Goal: Task Accomplishment & Management: Manage account settings

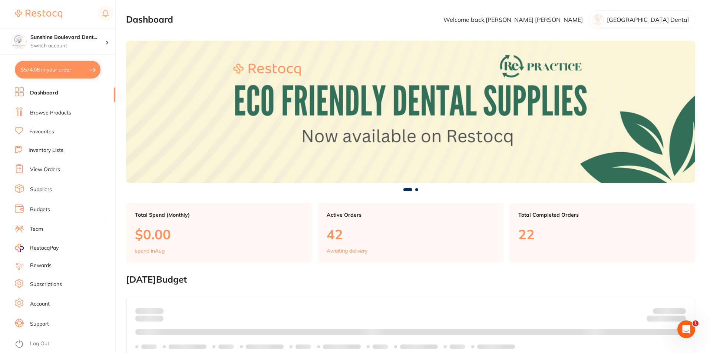
click at [46, 190] on link "Suppliers" at bounding box center [41, 189] width 22 height 7
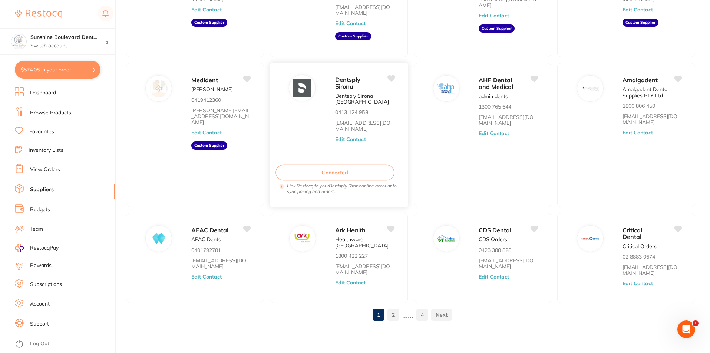
scroll to position [123, 0]
click at [396, 317] on link "2" at bounding box center [394, 314] width 12 height 15
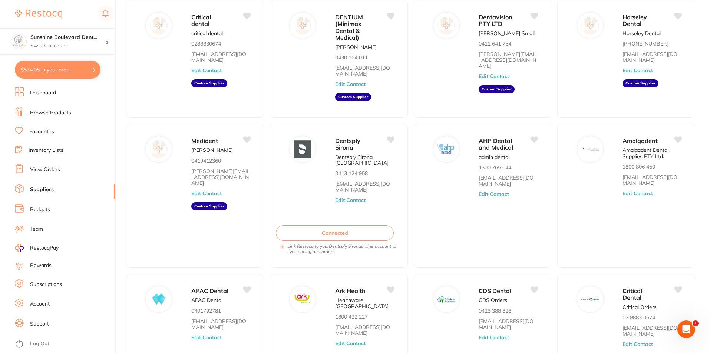
scroll to position [36, 0]
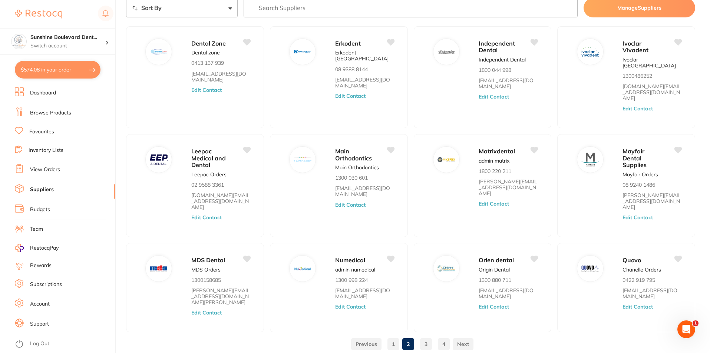
click at [427, 337] on link "3" at bounding box center [426, 344] width 12 height 15
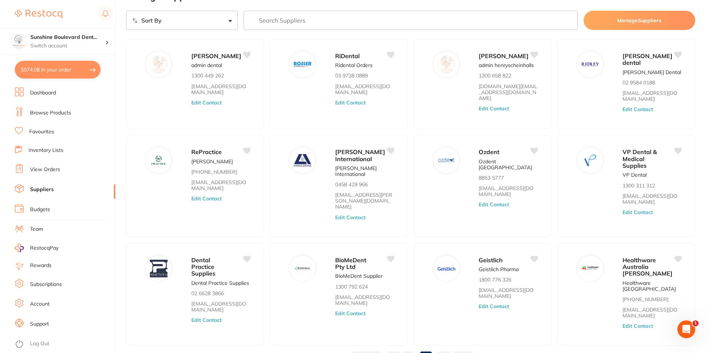
scroll to position [0, 0]
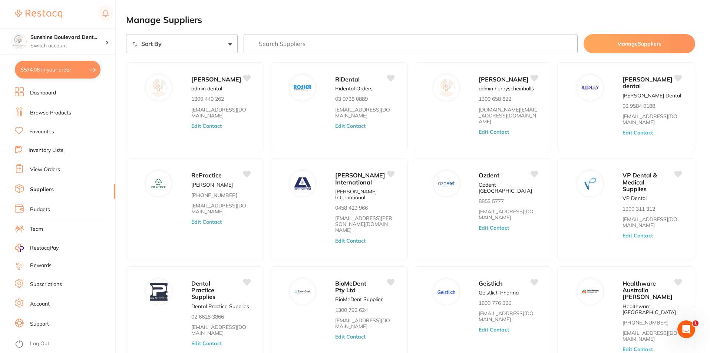
click at [288, 48] on input "search" at bounding box center [411, 43] width 335 height 19
click at [39, 96] on link "Dashboard" at bounding box center [43, 92] width 26 height 7
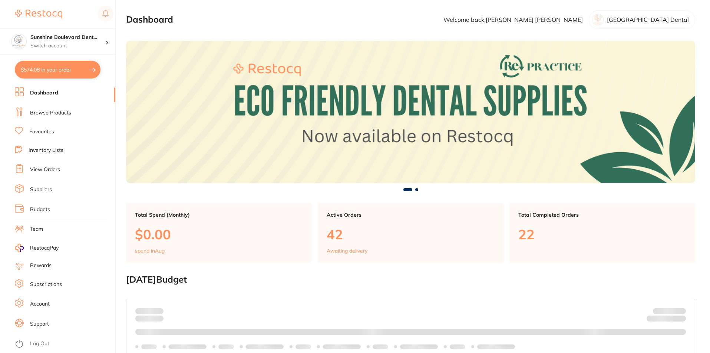
click at [49, 118] on li "Browse Products" at bounding box center [65, 113] width 100 height 11
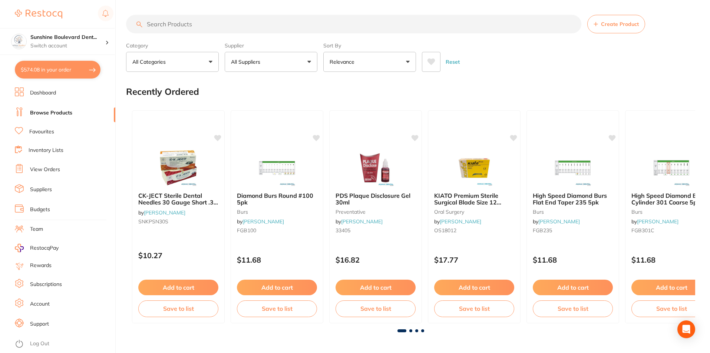
click at [234, 57] on button "All Suppliers" at bounding box center [271, 62] width 93 height 20
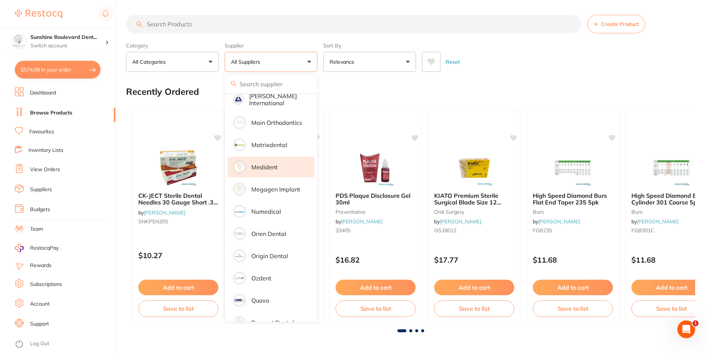
scroll to position [668, 0]
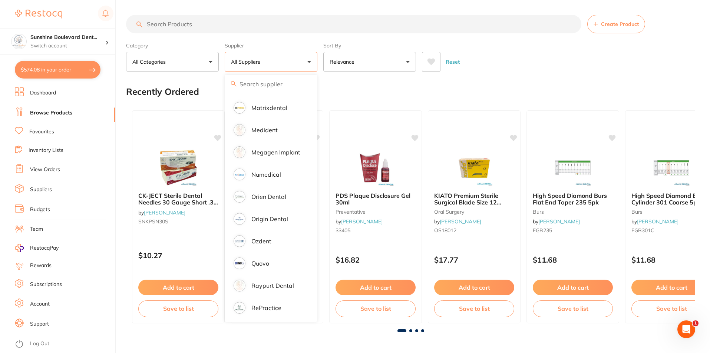
click at [475, 69] on div "Reset" at bounding box center [555, 59] width 267 height 26
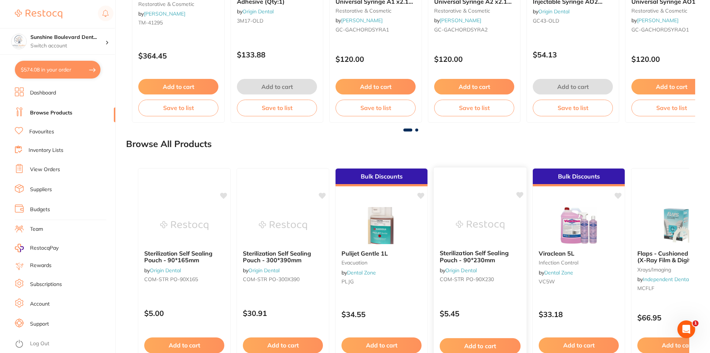
scroll to position [804, 0]
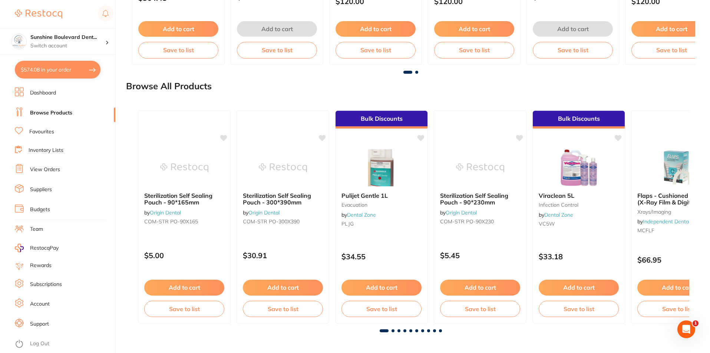
click at [394, 330] on span at bounding box center [393, 331] width 3 height 3
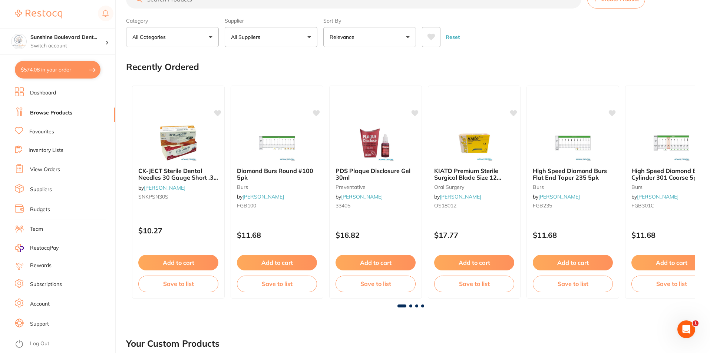
scroll to position [0, 0]
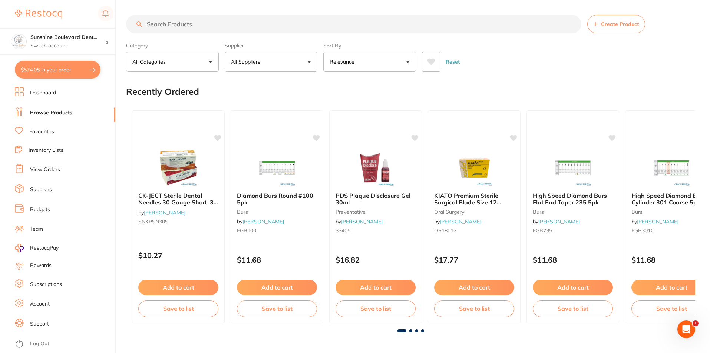
click at [618, 20] on button "Create Product" at bounding box center [616, 24] width 58 height 19
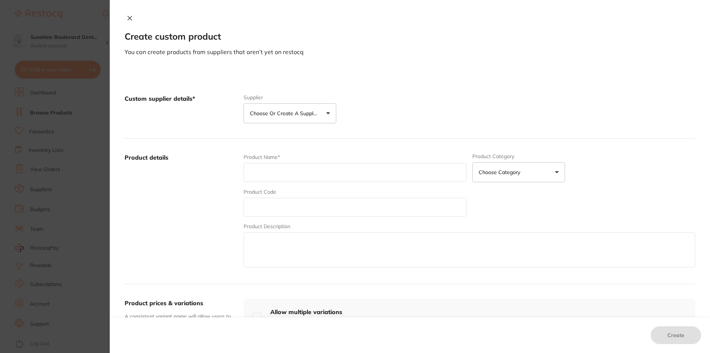
click at [320, 112] on button "Choose or create a supplier" at bounding box center [290, 113] width 93 height 20
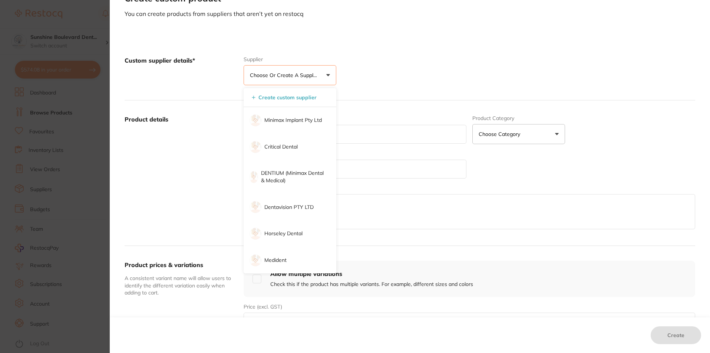
scroll to position [148, 0]
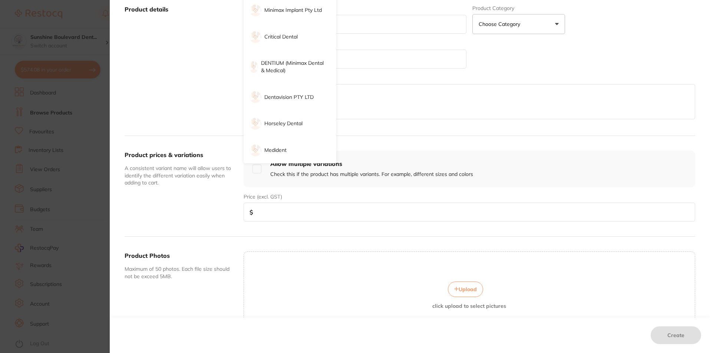
click at [84, 132] on section "Create custom product You can create products from suppliers that aren’t yet on…" at bounding box center [355, 176] width 710 height 353
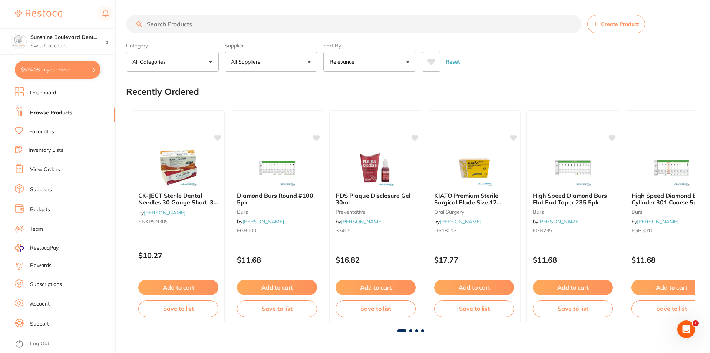
click at [52, 167] on link "View Orders" at bounding box center [45, 169] width 30 height 7
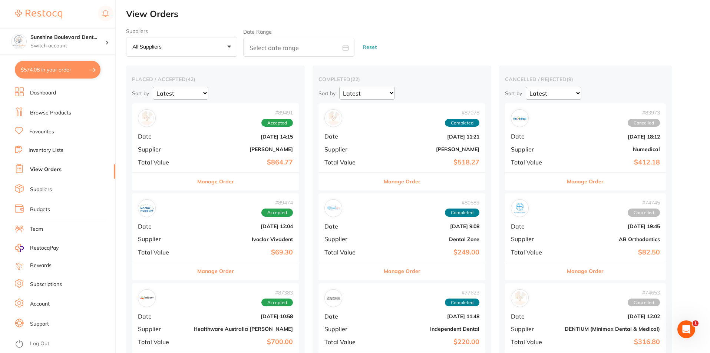
click at [54, 155] on li "Inventory Lists" at bounding box center [65, 151] width 100 height 10
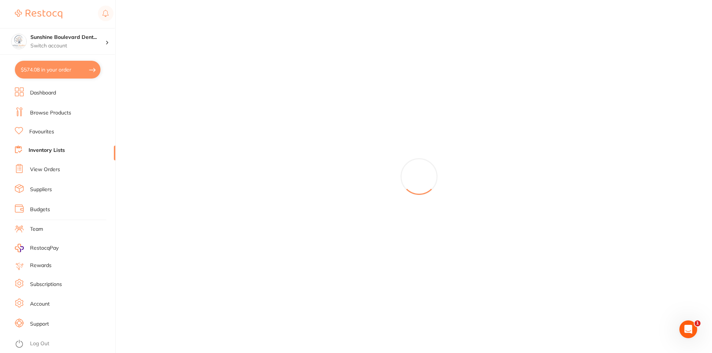
click at [62, 116] on link "Browse Products" at bounding box center [50, 112] width 41 height 7
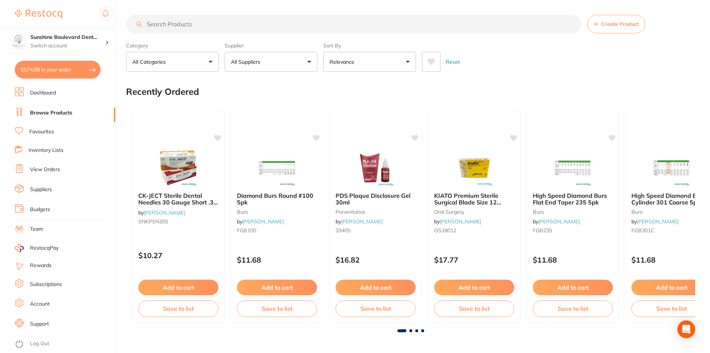
click at [631, 24] on span "Create Product" at bounding box center [620, 24] width 38 height 6
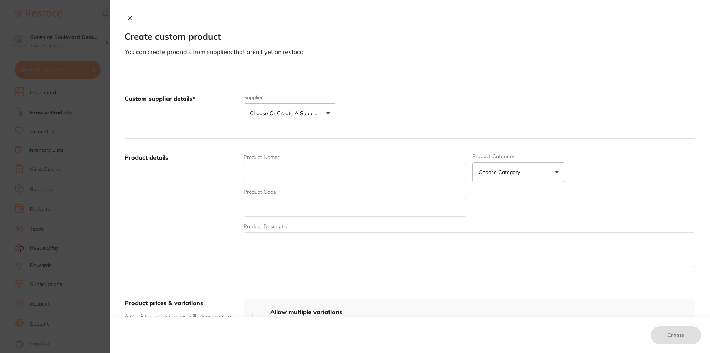
click at [128, 17] on icon at bounding box center [130, 18] width 6 height 6
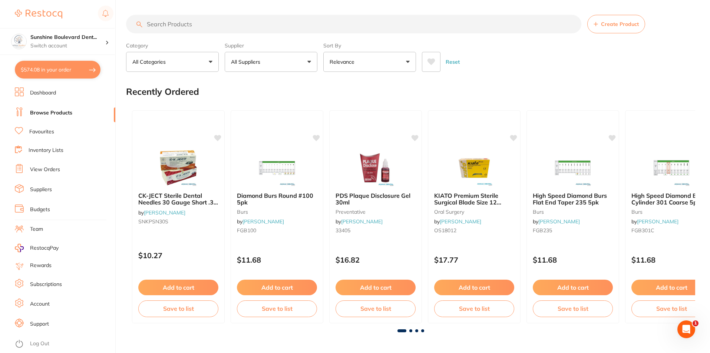
click at [40, 190] on link "Suppliers" at bounding box center [41, 189] width 22 height 7
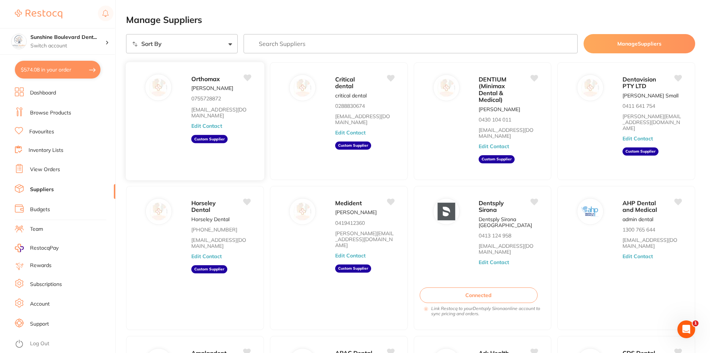
click at [200, 126] on button "Edit Contact" at bounding box center [206, 126] width 31 height 6
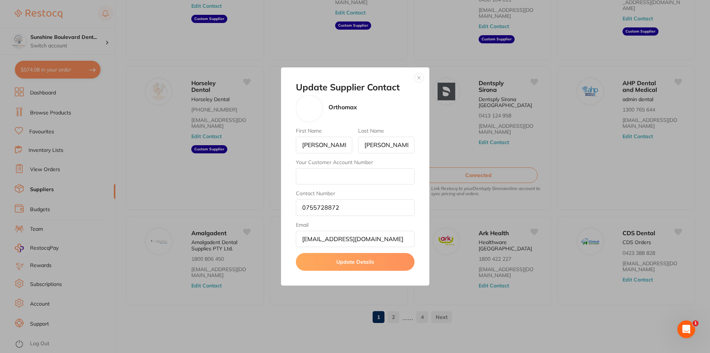
scroll to position [123, 0]
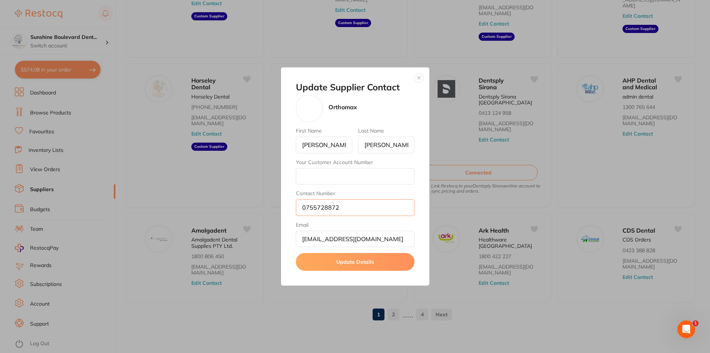
drag, startPoint x: 347, startPoint y: 206, endPoint x: 303, endPoint y: 211, distance: 44.8
click at [303, 211] on input "0755728872" at bounding box center [355, 208] width 119 height 16
drag, startPoint x: 129, startPoint y: 51, endPoint x: 38, endPoint y: 10, distance: 99.3
click at [126, 49] on div "Update Supplier Contact Orthomax First Name [PERSON_NAME] Last Name [PERSON_NAM…" at bounding box center [355, 176] width 710 height 353
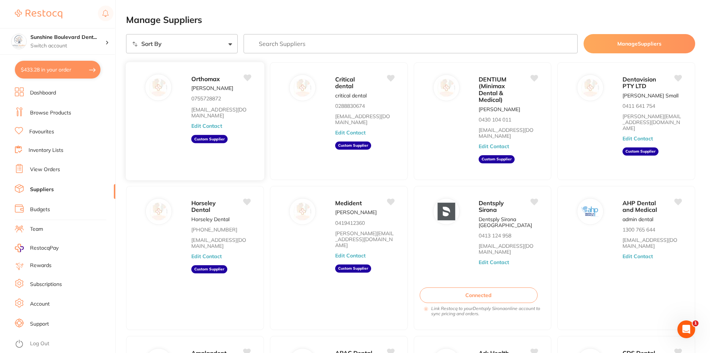
click at [212, 124] on button "Edit Contact" at bounding box center [206, 126] width 31 height 6
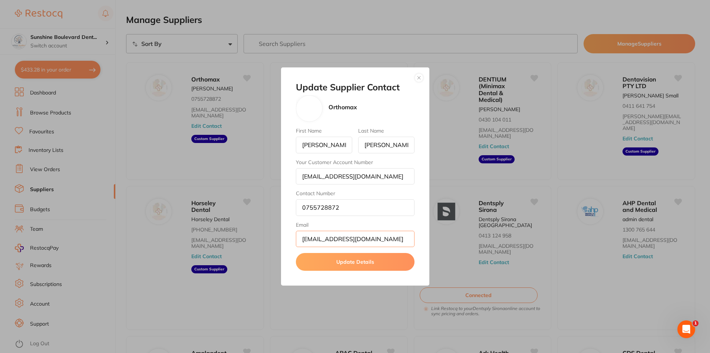
scroll to position [0, 15]
drag, startPoint x: 300, startPoint y: 239, endPoint x: 412, endPoint y: 231, distance: 111.9
click at [412, 231] on input "[EMAIL_ADDRESS][DOMAIN_NAME]" at bounding box center [355, 239] width 119 height 16
click at [474, 92] on div "Update Supplier Contact Orthomax First Name Courtney Last Name Yoshida Your Cus…" at bounding box center [355, 176] width 710 height 353
